Goal: Task Accomplishment & Management: Use online tool/utility

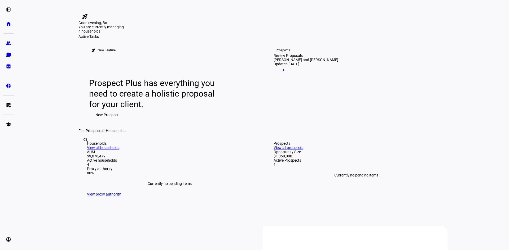
click at [84, 151] on input "text" at bounding box center [83, 147] width 1 height 6
type input "[PERSON_NAME]"
click at [294, 62] on div "[PERSON_NAME] and [PERSON_NAME]" at bounding box center [305, 60] width 65 height 4
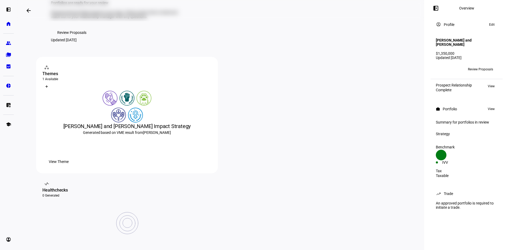
scroll to position [53, 0]
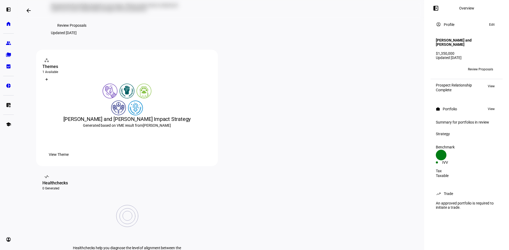
click at [72, 31] on span "Review Proposals" at bounding box center [71, 25] width 29 height 11
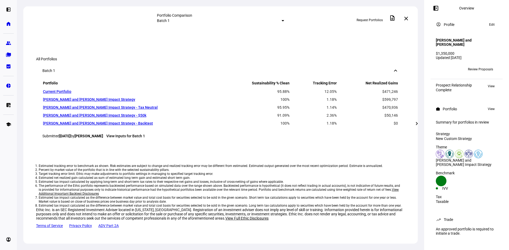
scroll to position [424, 0]
click at [415, 126] on mat-icon "chevron_right" at bounding box center [416, 124] width 6 height 6
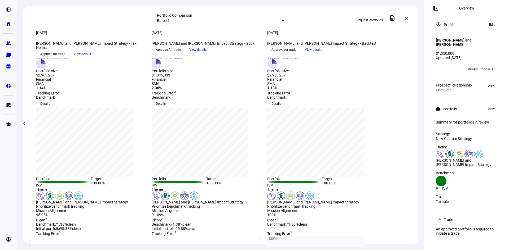
scroll to position [0, 0]
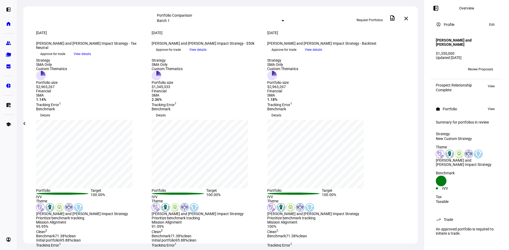
click at [23, 122] on mat-icon "chevron_left" at bounding box center [24, 124] width 6 height 6
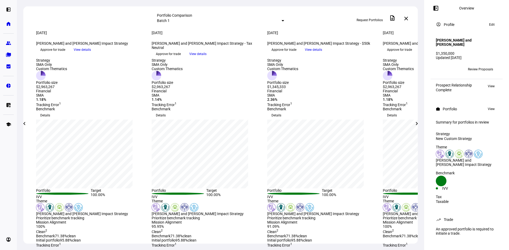
click at [23, 122] on mat-icon "chevron_left" at bounding box center [24, 124] width 6 height 6
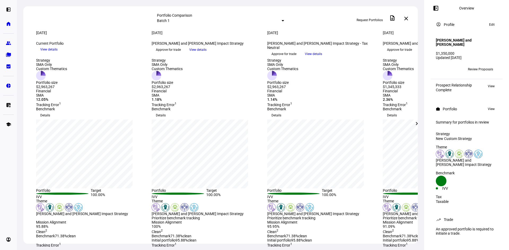
click at [371, 17] on span "Request Portfolios" at bounding box center [369, 20] width 26 height 8
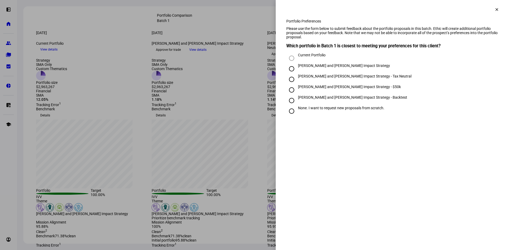
click at [153, 17] on div at bounding box center [254, 125] width 509 height 250
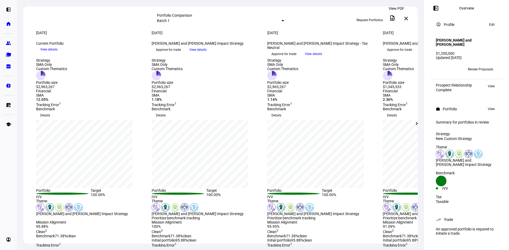
click at [395, 19] on mat-icon "description" at bounding box center [392, 18] width 6 height 6
